Goal: Task Accomplishment & Management: Manage account settings

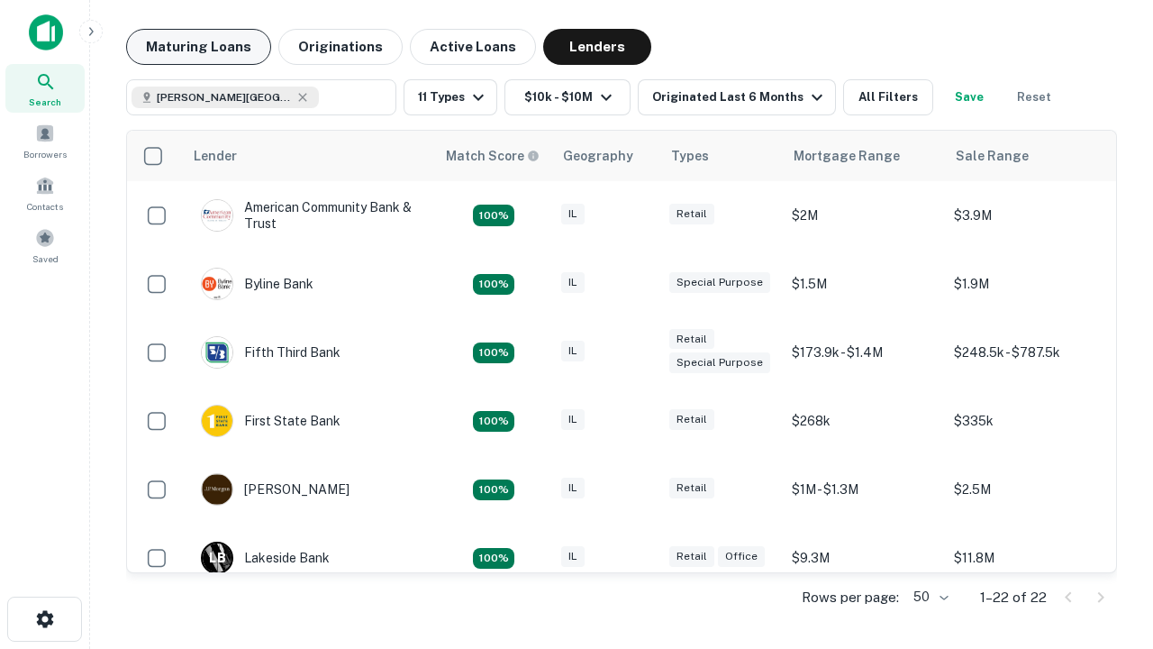
click at [198, 47] on button "Maturing Loans" at bounding box center [198, 47] width 145 height 36
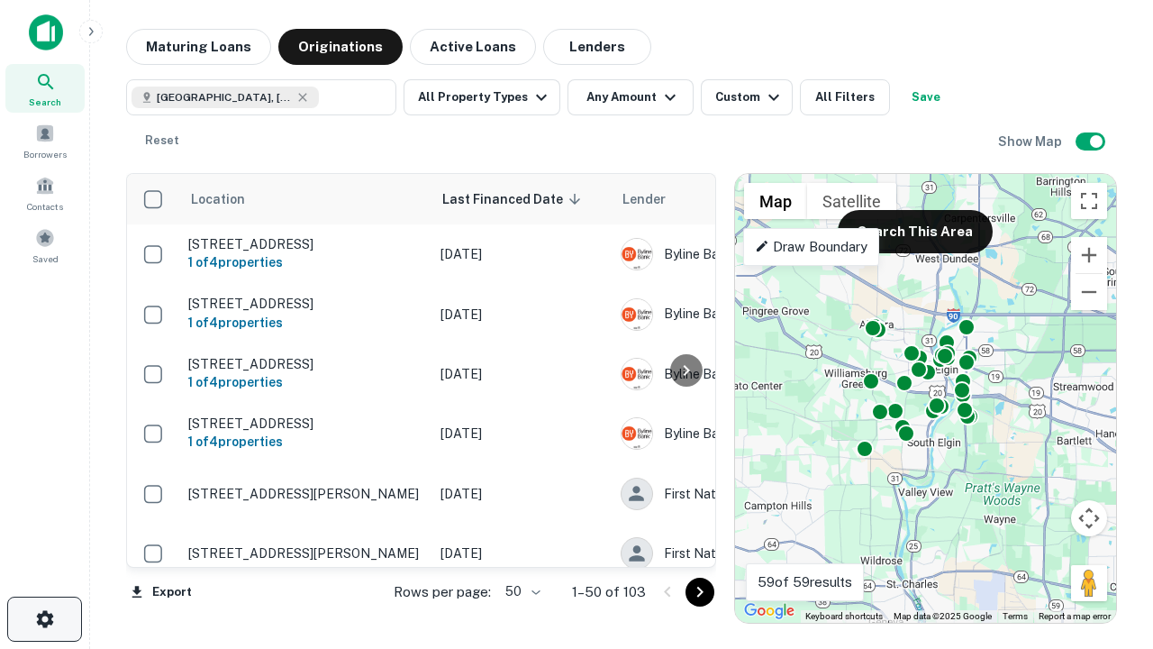
click at [44, 619] on icon "button" at bounding box center [45, 619] width 22 height 22
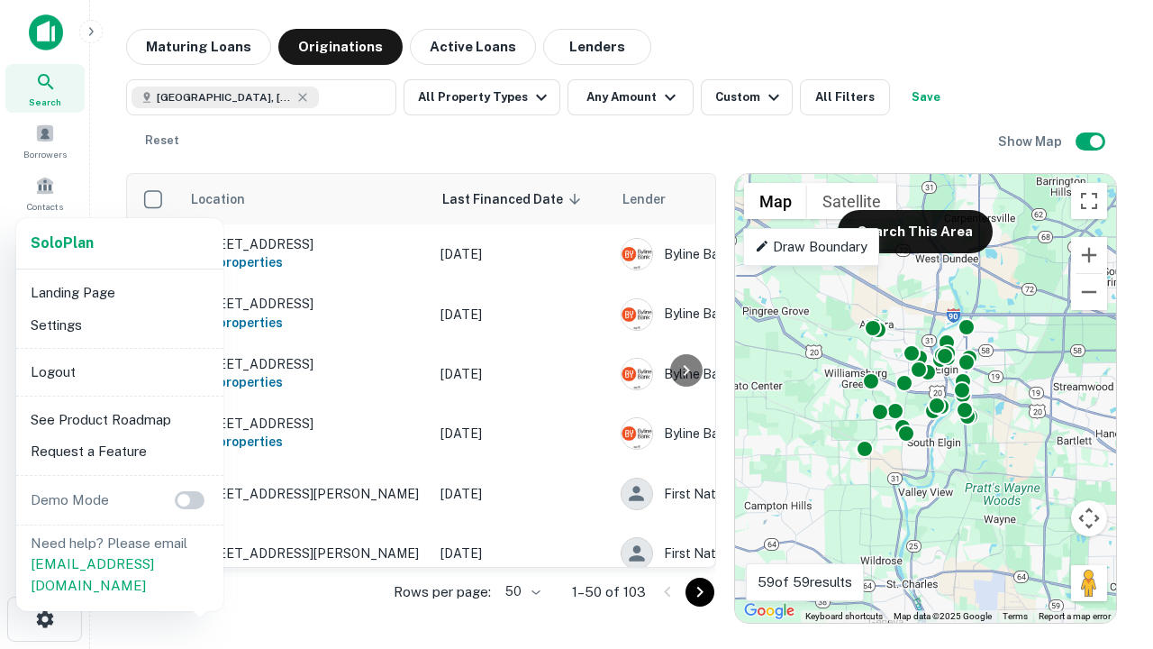
click at [119, 371] on li "Logout" at bounding box center [119, 372] width 193 height 32
